Goal: Task Accomplishment & Management: Use online tool/utility

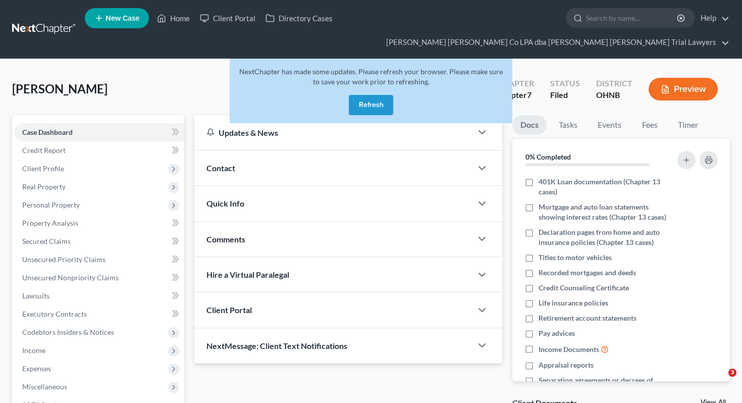
click at [379, 95] on button "Refresh" at bounding box center [371, 105] width 44 height 20
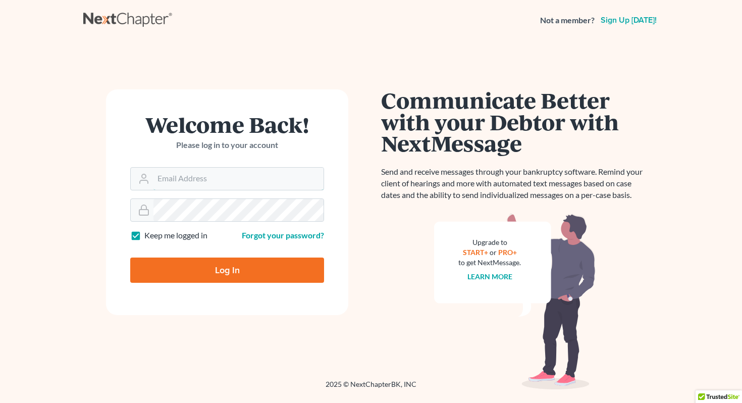
type input "[EMAIL_ADDRESS][DOMAIN_NAME]"
click at [225, 275] on input "Log In" at bounding box center [227, 269] width 194 height 25
type input "Thinking..."
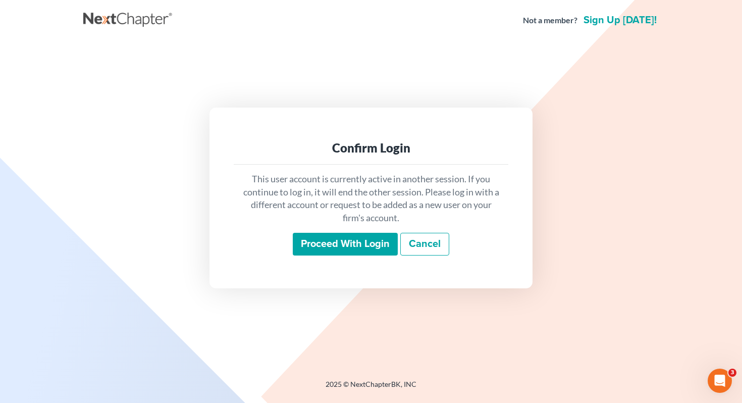
click at [359, 241] on input "Proceed with login" at bounding box center [345, 244] width 105 height 23
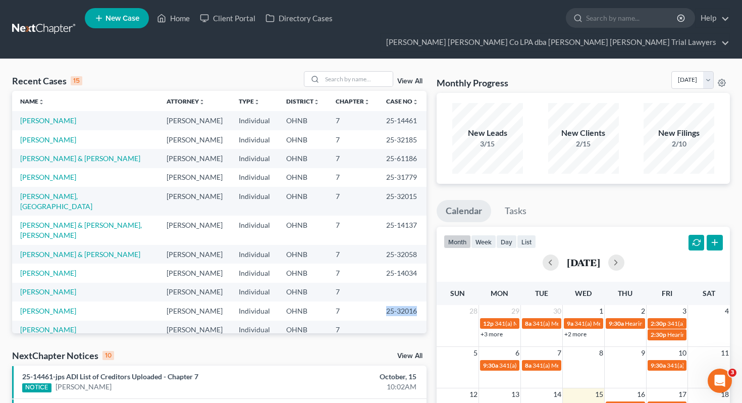
drag, startPoint x: 385, startPoint y: 274, endPoint x: 422, endPoint y: 274, distance: 36.9
click at [422, 301] on td "25-32016" at bounding box center [402, 310] width 48 height 19
copy td "25-32016"
click at [37, 111] on td "[PERSON_NAME]" at bounding box center [85, 120] width 146 height 19
click at [36, 116] on link "[PERSON_NAME]" at bounding box center [48, 120] width 56 height 9
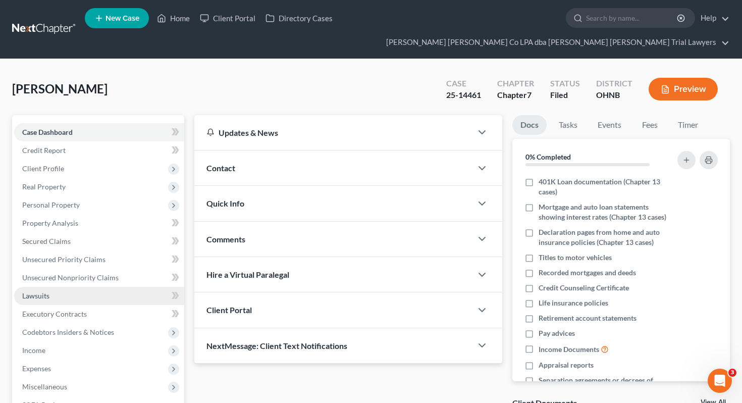
click at [119, 287] on link "Lawsuits" at bounding box center [99, 296] width 170 height 18
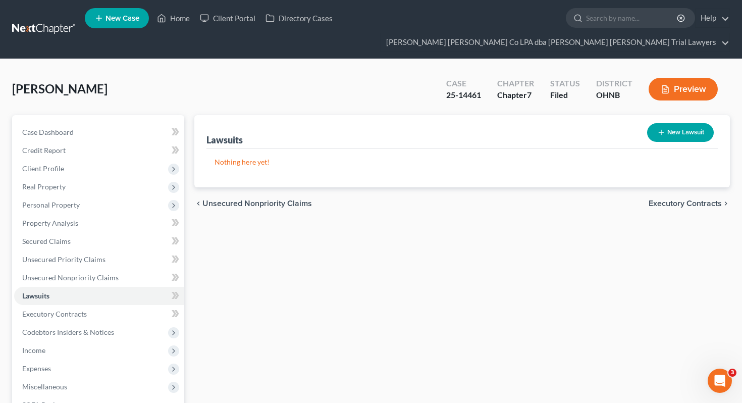
click at [286, 254] on div "Lawsuits New Lawsuit Nothing here yet! Court Name Date Filed Status Creditor Na…" at bounding box center [462, 315] width 546 height 401
click at [179, 23] on link "Home" at bounding box center [173, 18] width 43 height 18
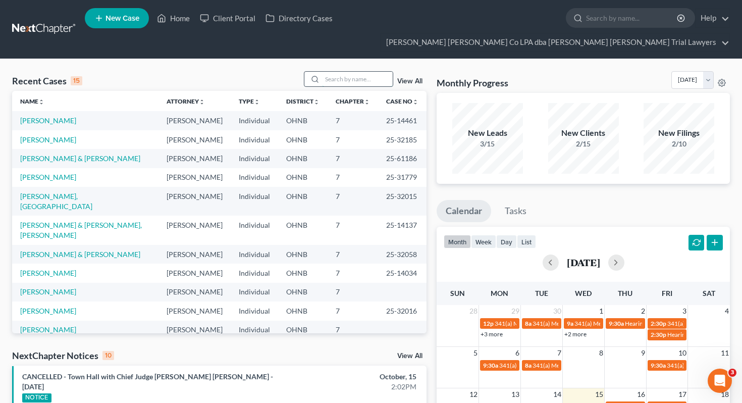
click at [365, 72] on input "search" at bounding box center [357, 79] width 71 height 15
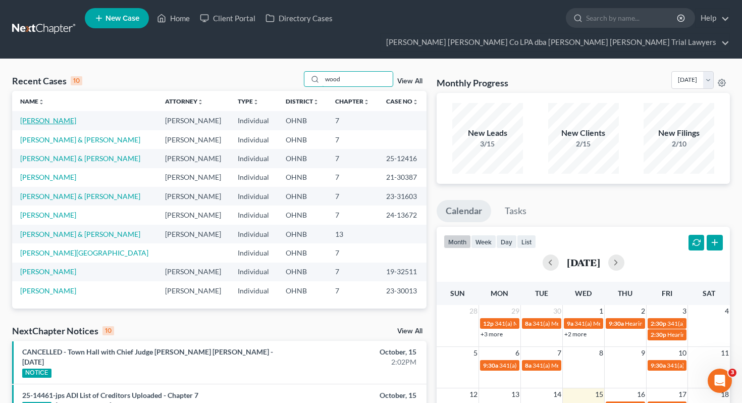
type input "wood"
click at [48, 116] on link "[PERSON_NAME]" at bounding box center [48, 120] width 56 height 9
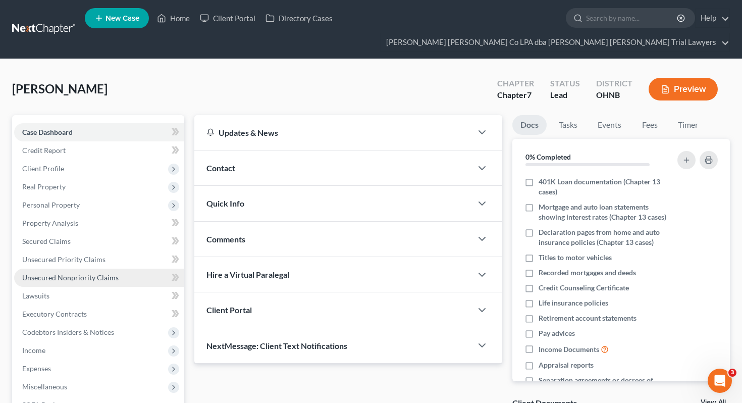
click at [83, 273] on span "Unsecured Nonpriority Claims" at bounding box center [70, 277] width 96 height 9
